Goal: Check status

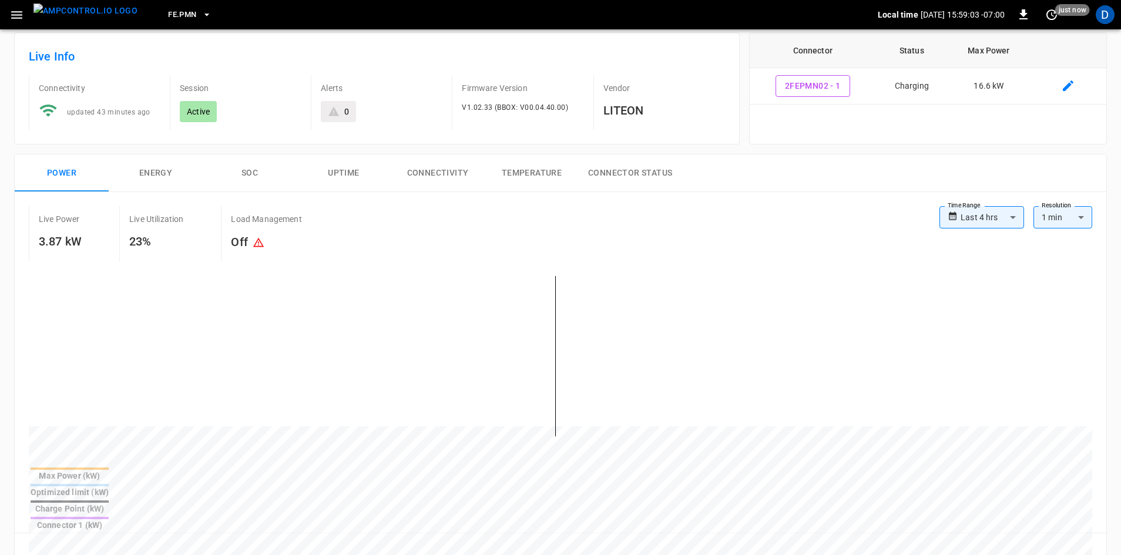
scroll to position [59, 0]
click at [19, 15] on icon "button" at bounding box center [16, 15] width 11 height 8
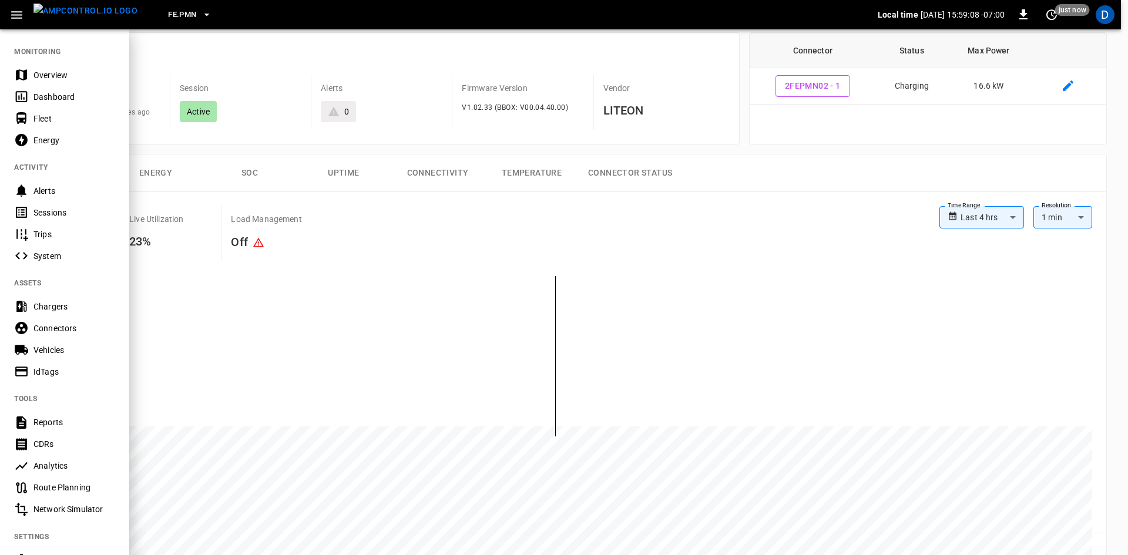
click at [57, 94] on div "Dashboard" at bounding box center [74, 97] width 82 height 12
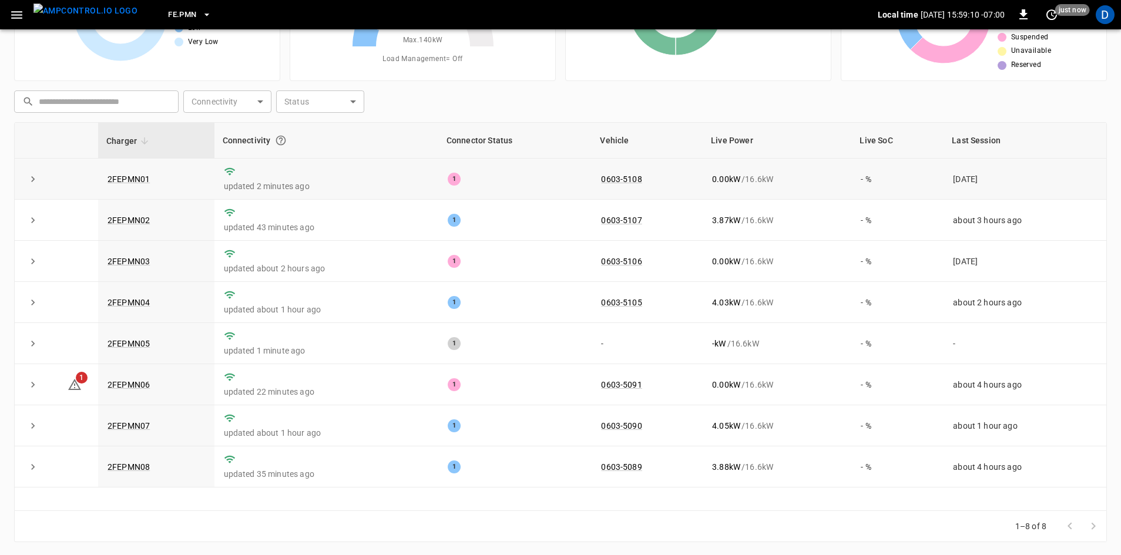
scroll to position [113, 0]
click at [604, 387] on link "0603-5091" at bounding box center [621, 384] width 45 height 14
click at [132, 386] on link "2FEPMN06" at bounding box center [128, 384] width 47 height 14
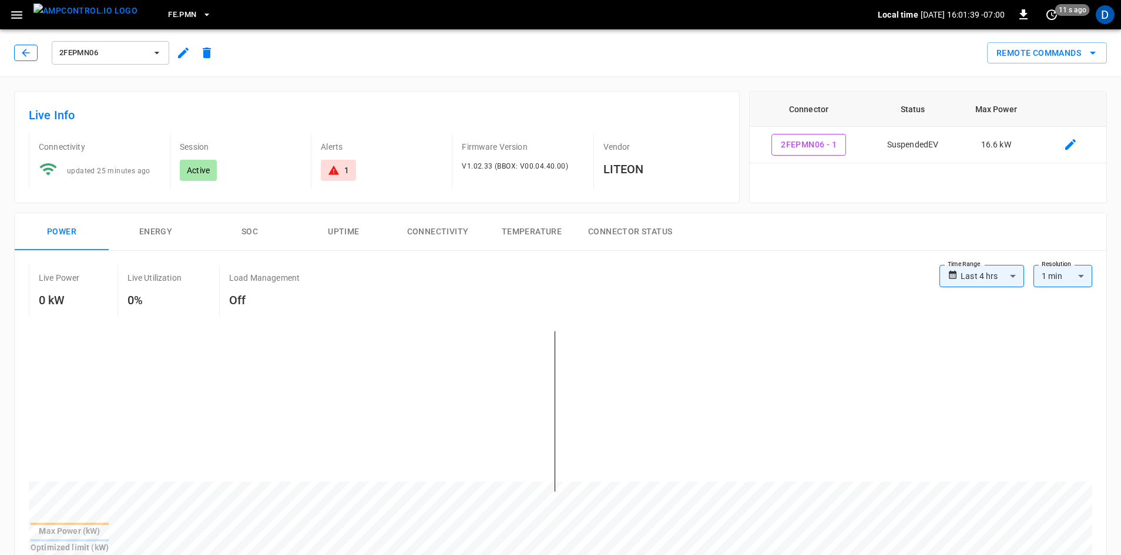
click at [20, 52] on icon "button" at bounding box center [26, 53] width 12 height 12
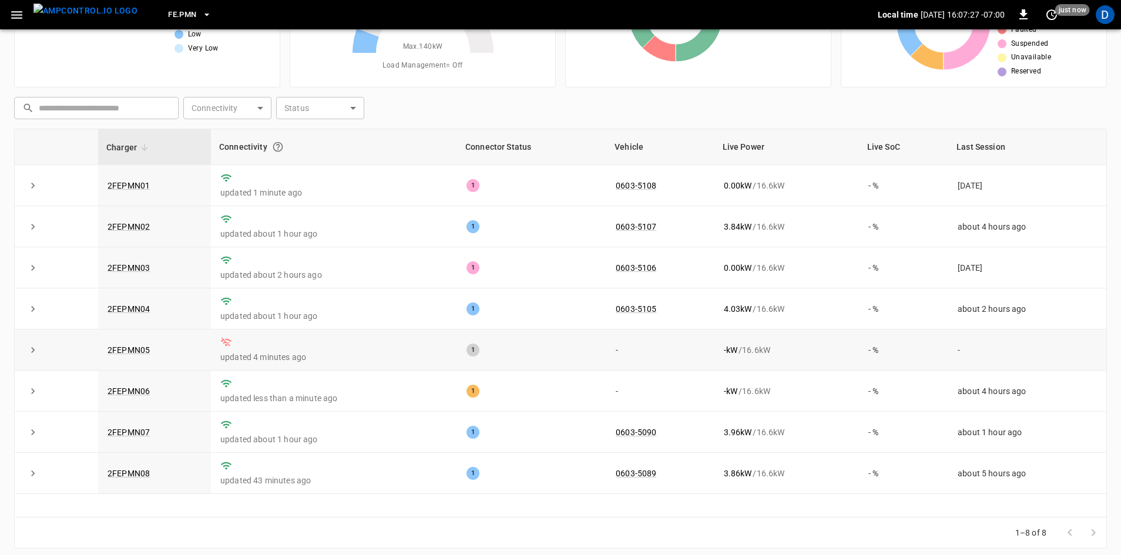
scroll to position [113, 0]
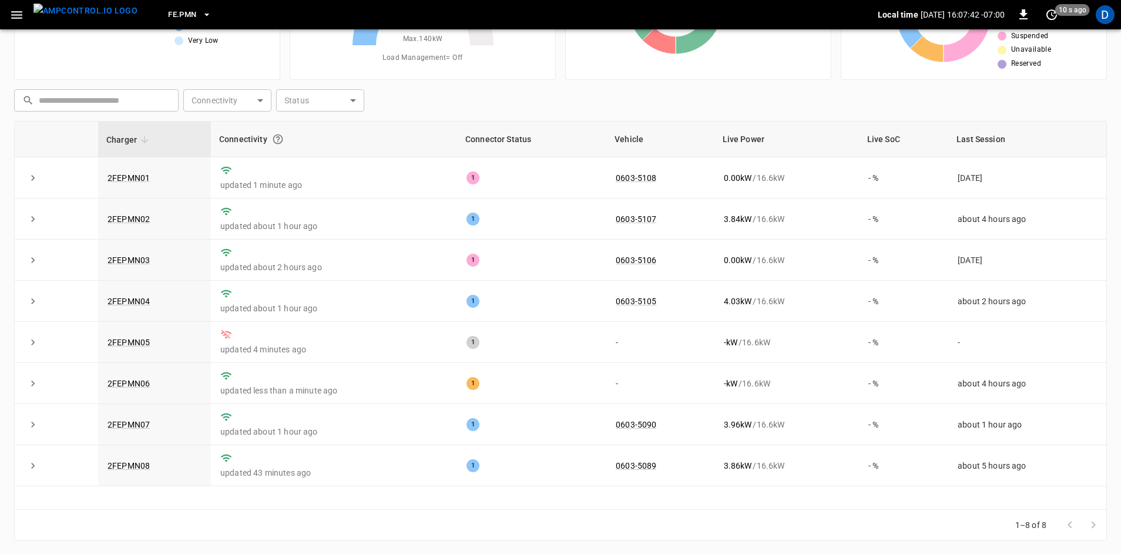
click at [506, 510] on div "1–8 of 8" at bounding box center [560, 525] width 1093 height 31
click at [125, 387] on link "2FEPMN06" at bounding box center [128, 384] width 47 height 14
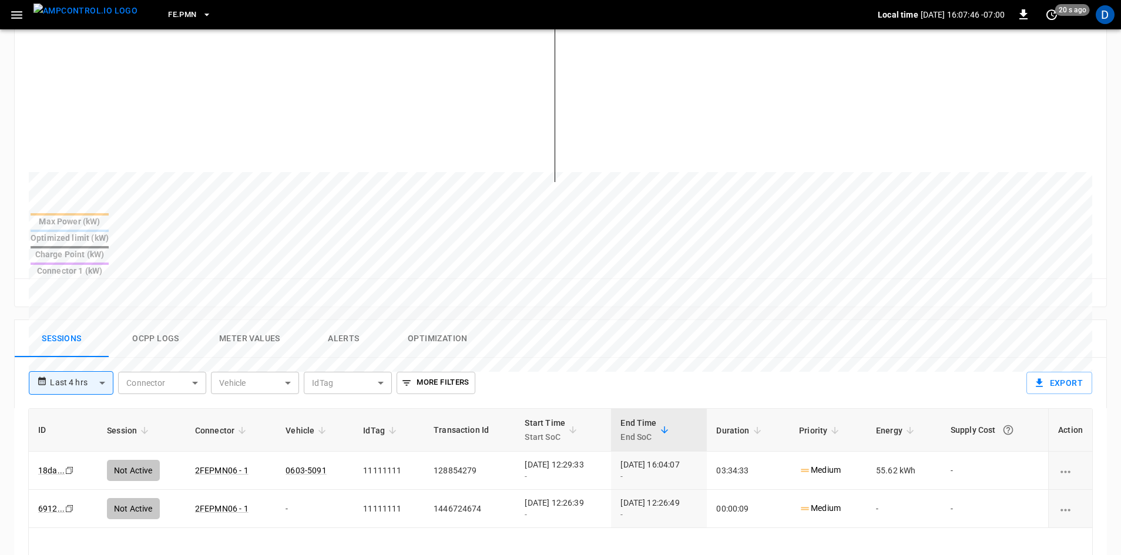
scroll to position [352, 0]
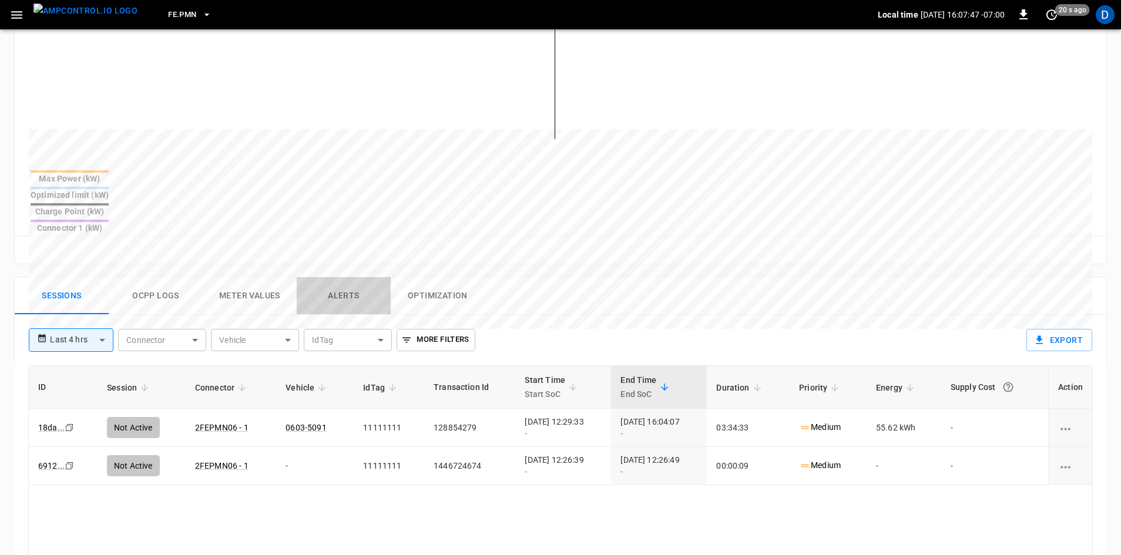
click at [325, 277] on button "Alerts" at bounding box center [344, 296] width 94 height 38
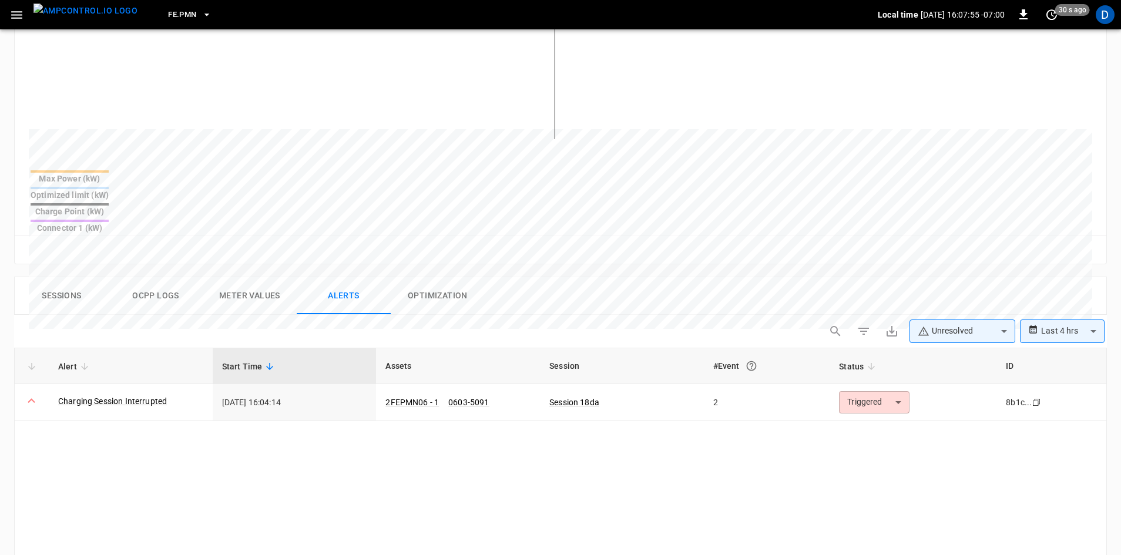
click at [295, 320] on div "**********" at bounding box center [560, 334] width 1093 height 28
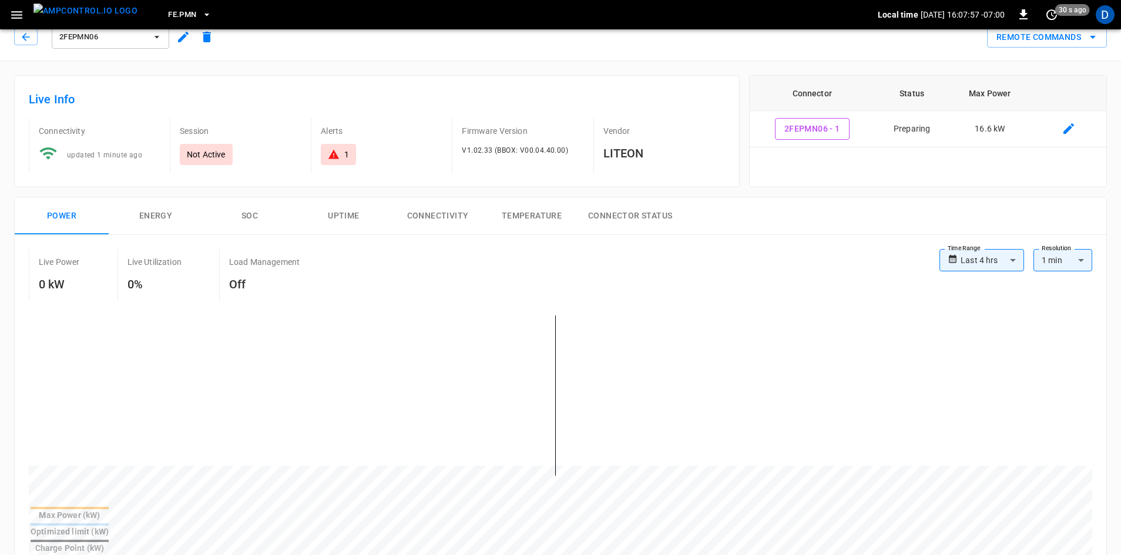
scroll to position [0, 0]
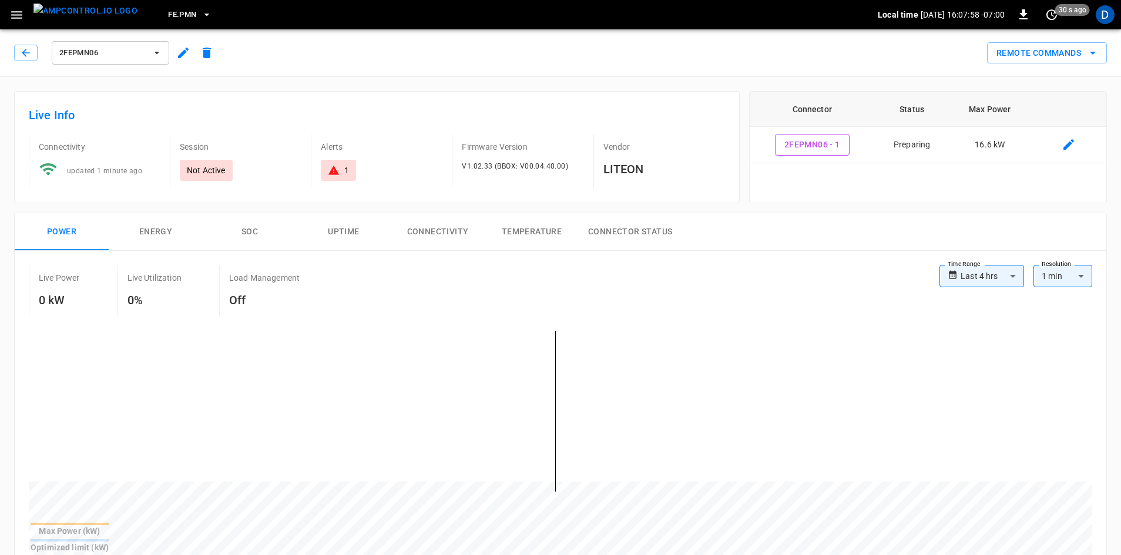
click at [26, 42] on div "2FEPMN06" at bounding box center [116, 53] width 204 height 28
click at [26, 47] on icon "button" at bounding box center [26, 53] width 12 height 12
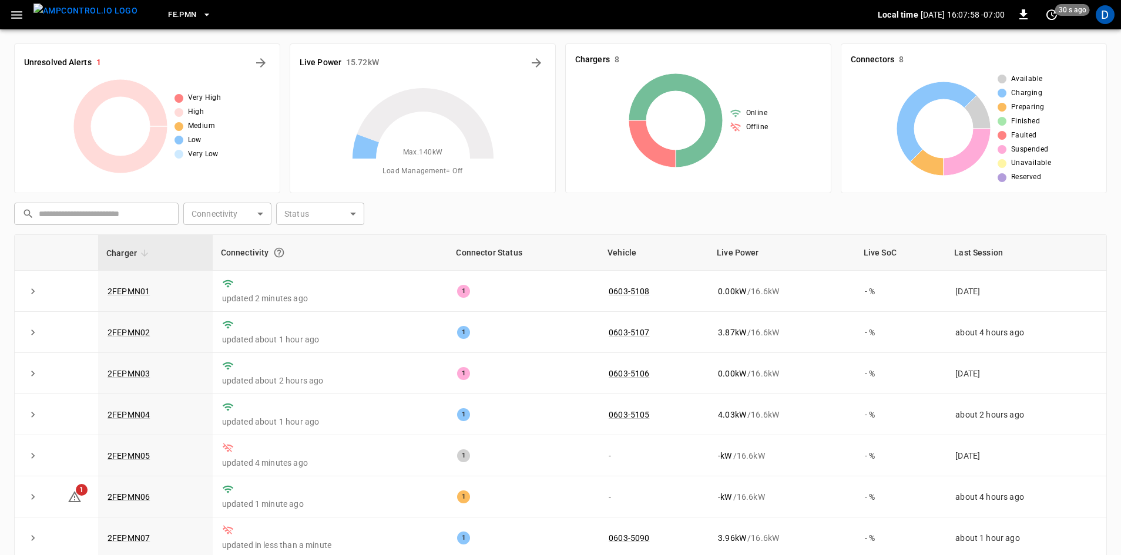
scroll to position [113, 0]
